Goal: Register for event/course

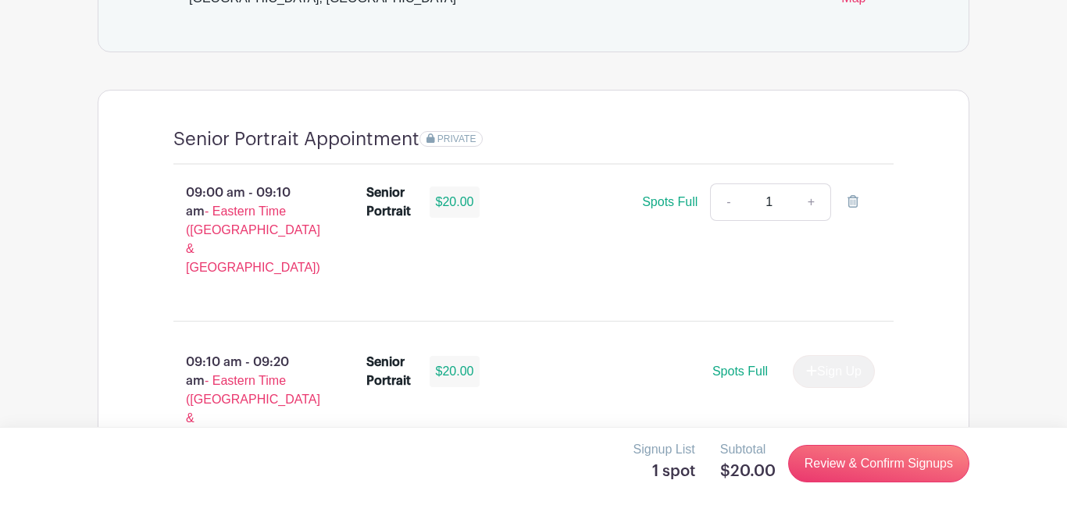
scroll to position [1027, 0]
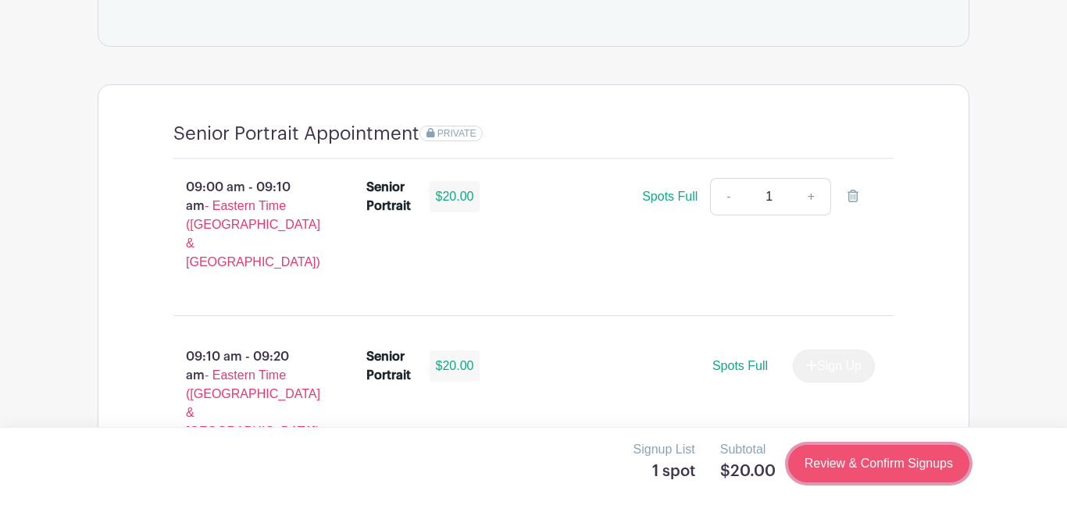
click at [884, 472] on link "Review & Confirm Signups" at bounding box center [878, 463] width 181 height 37
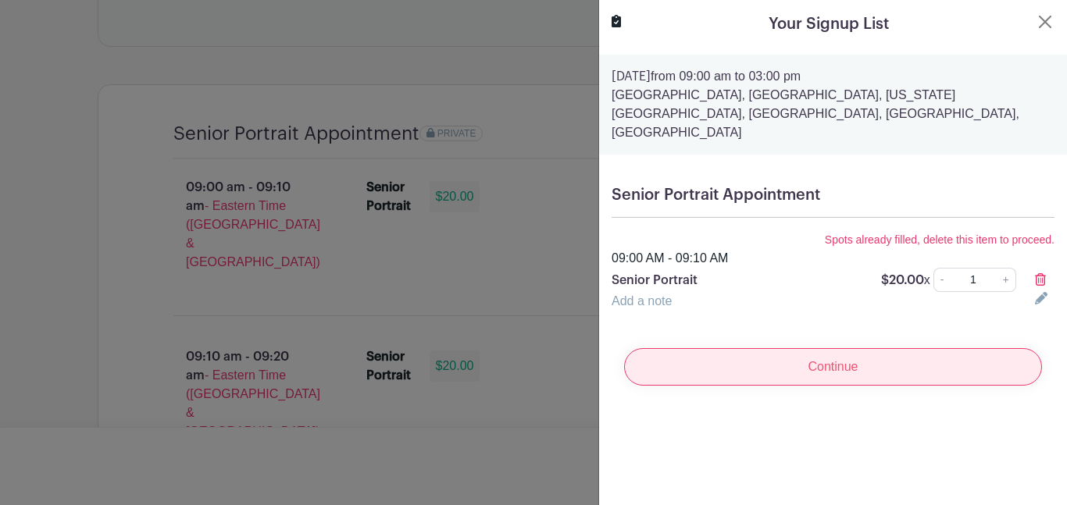
click at [793, 348] on input "Continue" at bounding box center [833, 366] width 418 height 37
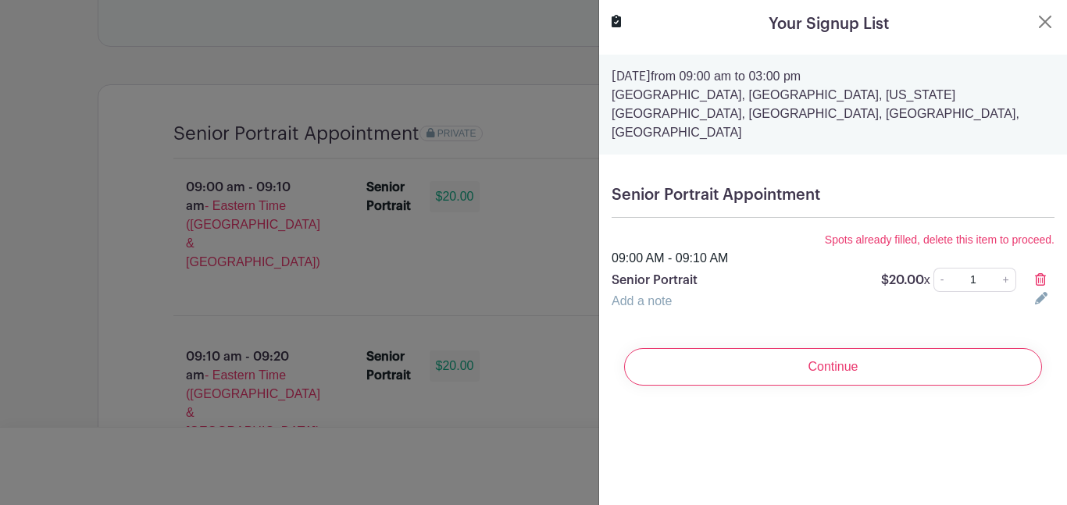
click at [1045, 273] on icon at bounding box center [1040, 279] width 11 height 12
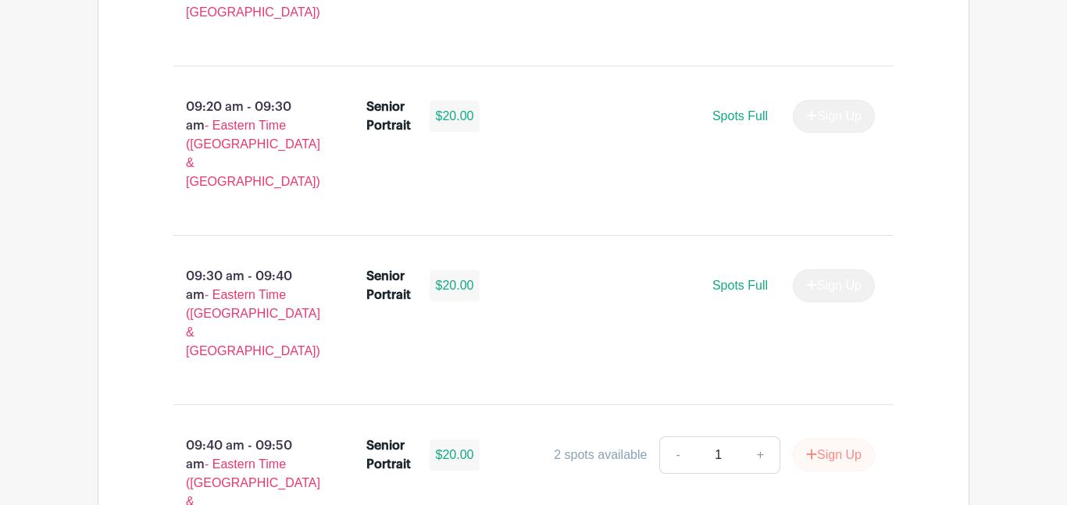
scroll to position [1448, 0]
click at [828, 438] on button "Sign Up" at bounding box center [834, 454] width 82 height 33
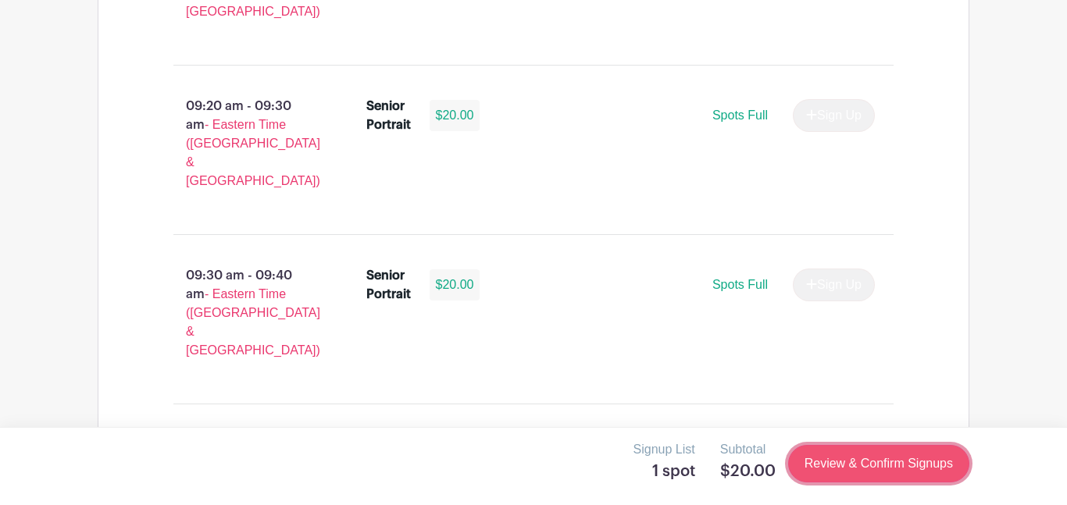
click at [843, 479] on link "Review & Confirm Signups" at bounding box center [878, 463] width 181 height 37
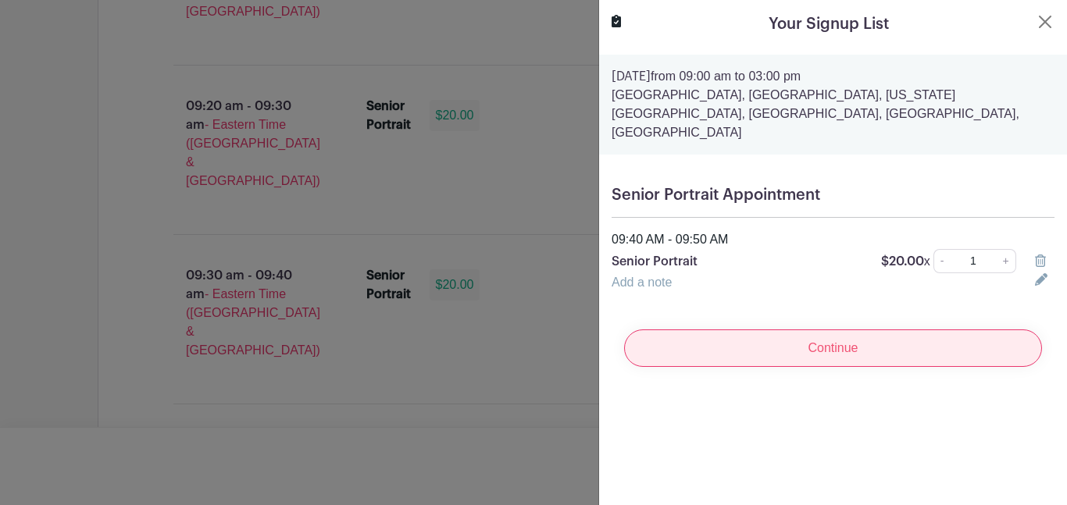
click at [809, 330] on input "Continue" at bounding box center [833, 348] width 418 height 37
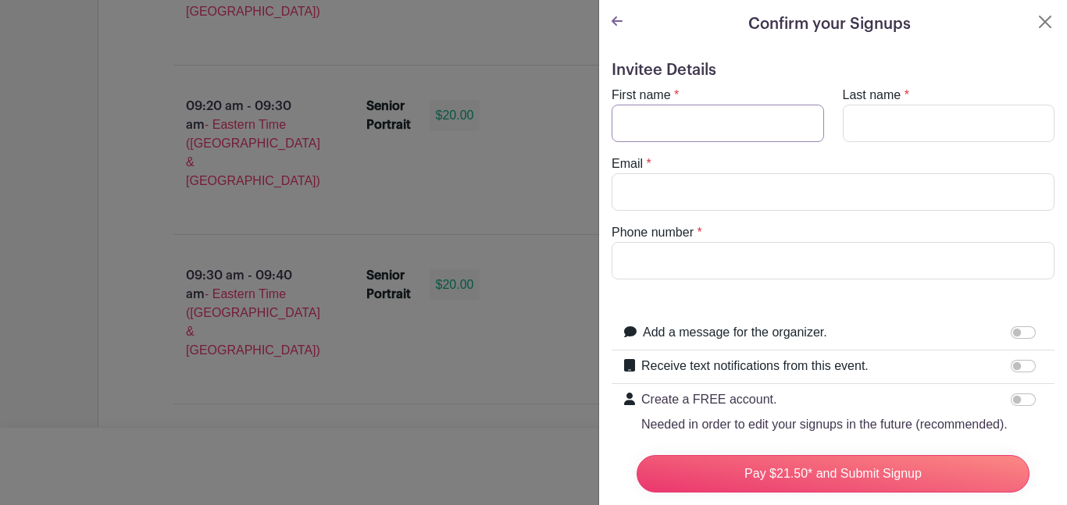
click at [736, 123] on input "First name" at bounding box center [718, 123] width 212 height 37
click at [1023, 370] on input "Receive text notifications from this event." at bounding box center [1023, 366] width 25 height 12
checkbox input "true"
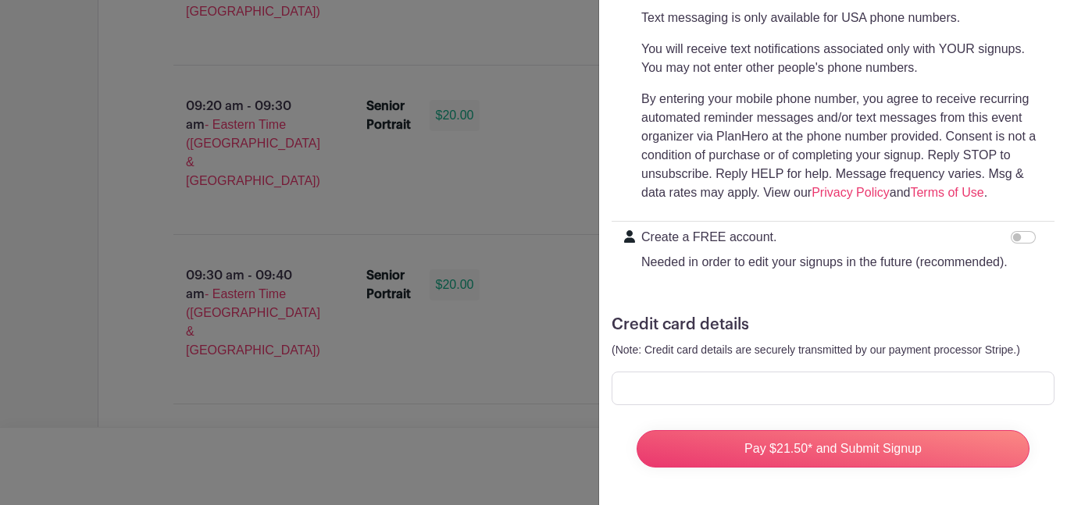
scroll to position [0, 0]
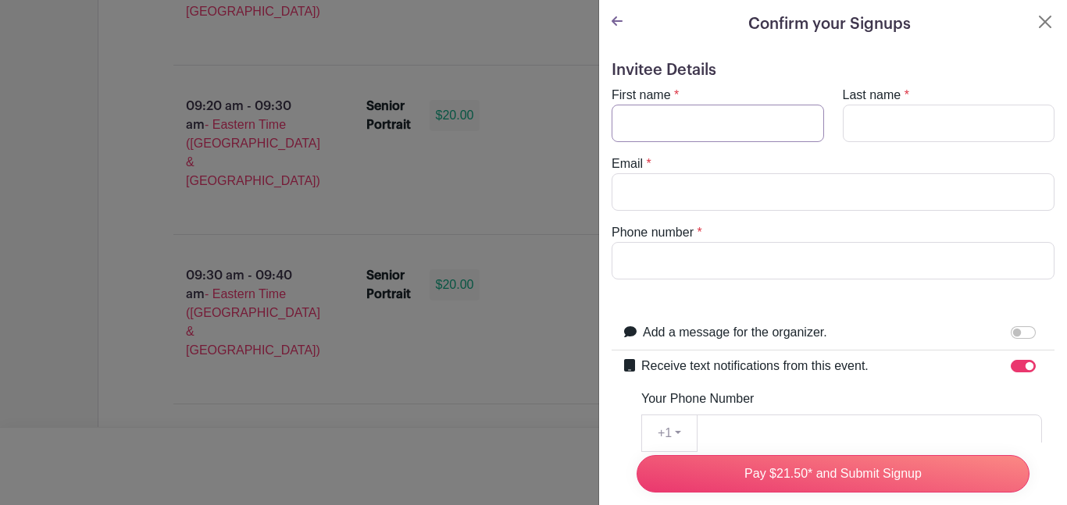
click at [742, 123] on input "First name" at bounding box center [718, 123] width 212 height 37
type input "deja"
click at [943, 120] on input "Last name" at bounding box center [949, 123] width 212 height 37
type input "[PERSON_NAME]"
click at [791, 193] on input "Email" at bounding box center [833, 191] width 443 height 37
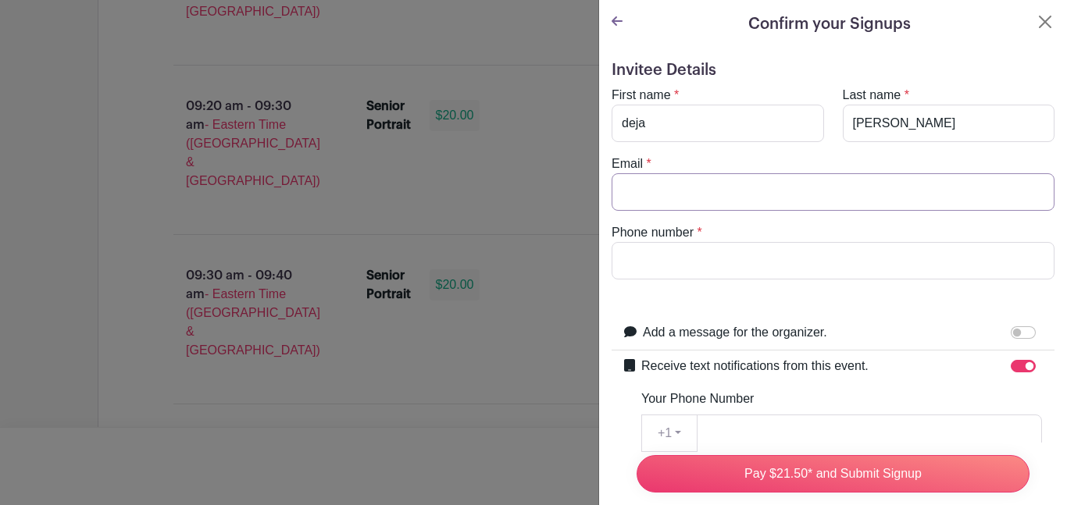
type input "b"
paste input "Behaviorists focus on studying only what people do, like their actions and beha…"
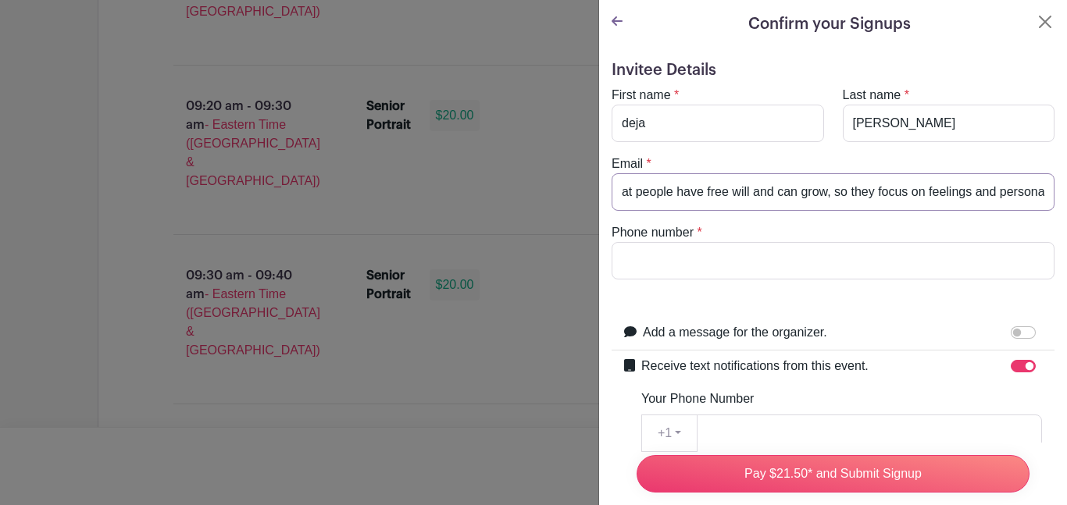
type input "Behaviorists focus on studying only what people do, like their actions and beha…"
click at [778, 193] on input "Behaviorists focus on studying only what people do, like their actions and beha…" at bounding box center [833, 191] width 443 height 37
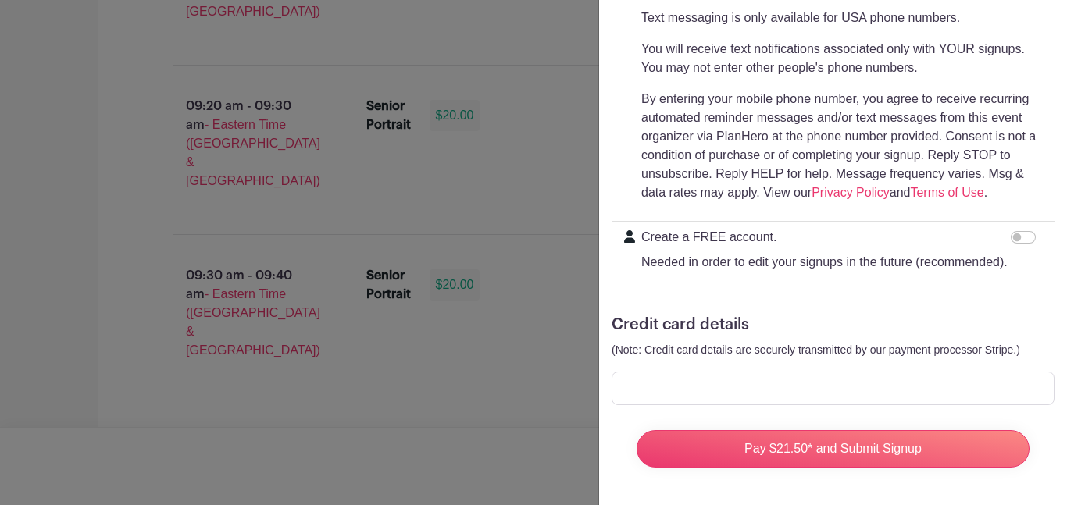
scroll to position [0, 0]
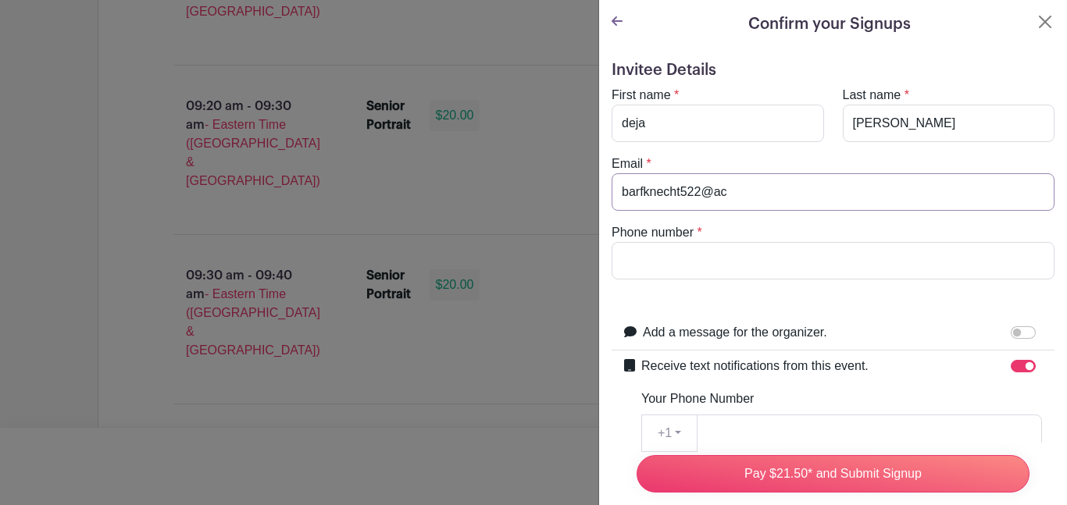
type input "barfknecht522@ac"
click at [618, 19] on icon at bounding box center [617, 21] width 11 height 12
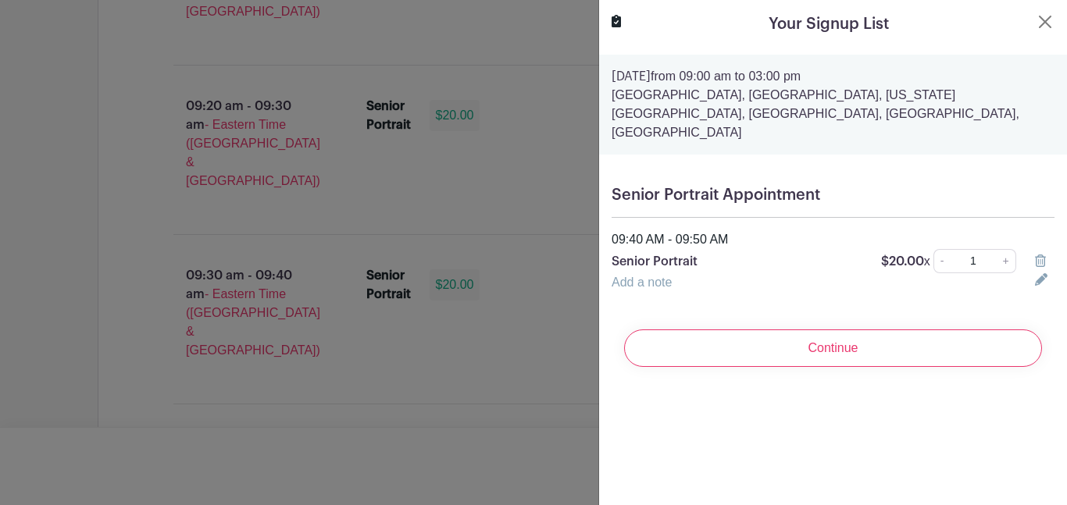
click at [514, 159] on div at bounding box center [533, 252] width 1067 height 505
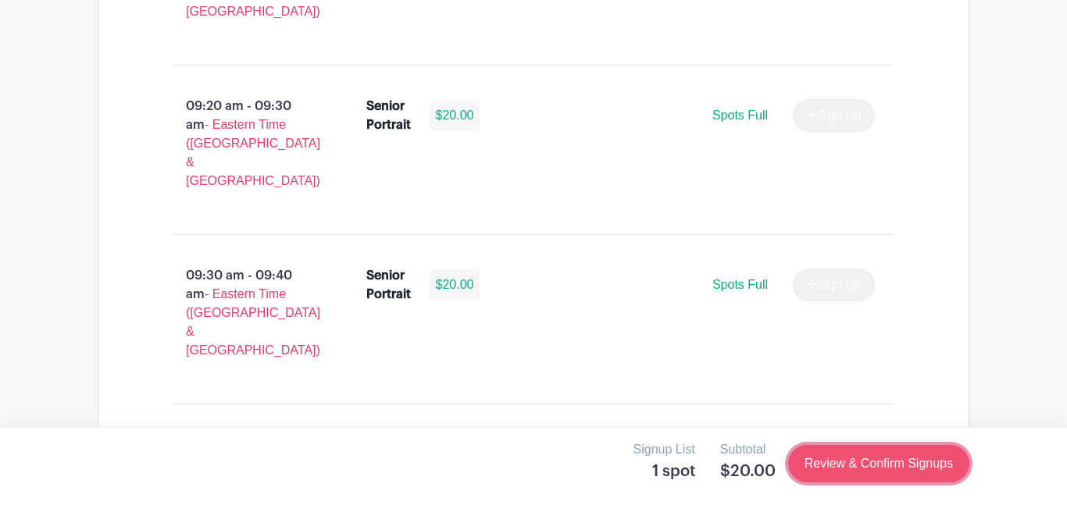
click at [951, 448] on link "Review & Confirm Signups" at bounding box center [878, 463] width 181 height 37
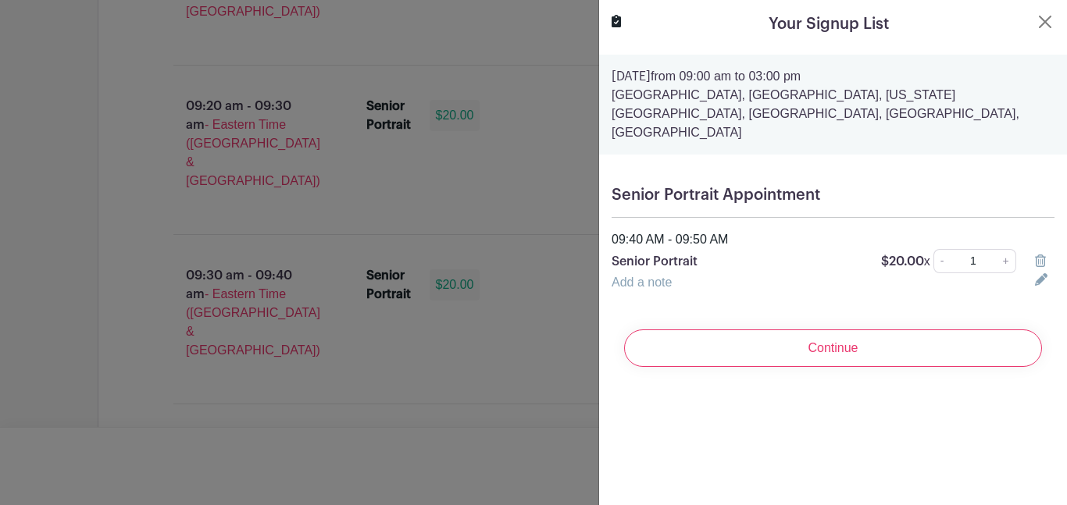
click at [1045, 255] on icon at bounding box center [1040, 261] width 11 height 12
